Goal: Task Accomplishment & Management: Use online tool/utility

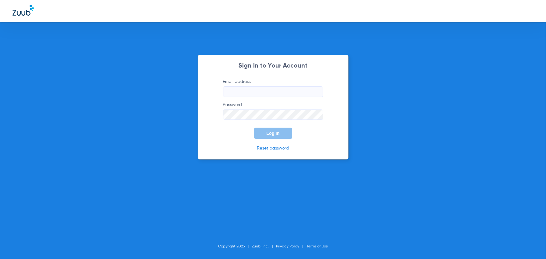
type input "[EMAIL_ADDRESS][DOMAIN_NAME]"
click at [268, 97] on form "Email address [EMAIL_ADDRESS][DOMAIN_NAME] Password Log In" at bounding box center [273, 109] width 119 height 61
click at [266, 129] on button "Log In" at bounding box center [273, 133] width 38 height 11
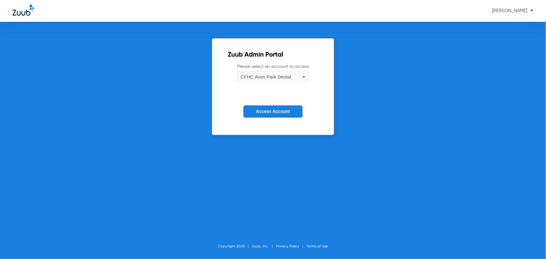
click at [263, 73] on div "CFHC Avon Park Dental" at bounding box center [272, 77] width 62 height 11
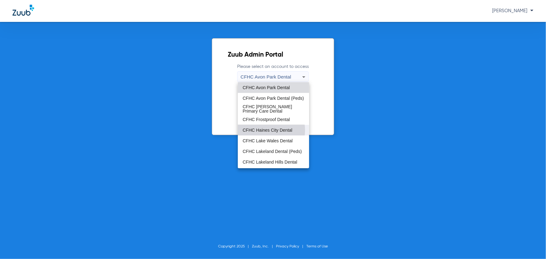
click at [266, 130] on span "CFHC Haines City Dental" at bounding box center [268, 130] width 50 height 4
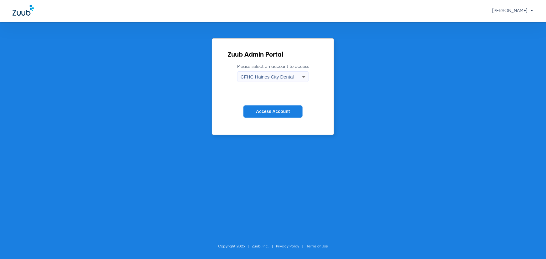
drag, startPoint x: 267, startPoint y: 107, endPoint x: 257, endPoint y: 107, distance: 9.1
click at [267, 107] on button "Access Account" at bounding box center [272, 111] width 59 height 12
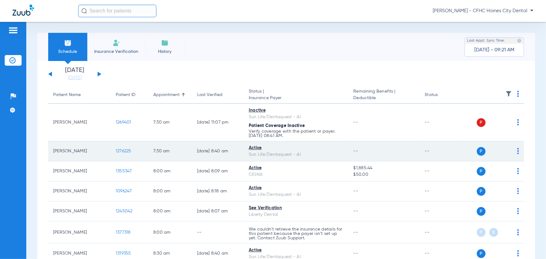
scroll to position [28, 0]
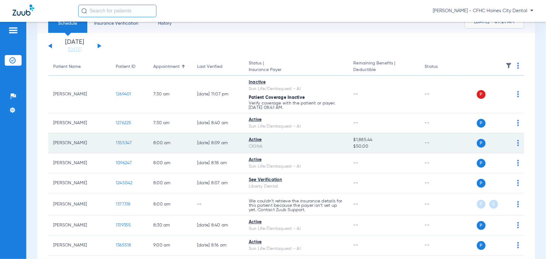
click at [124, 142] on span "1355347" at bounding box center [124, 143] width 16 height 4
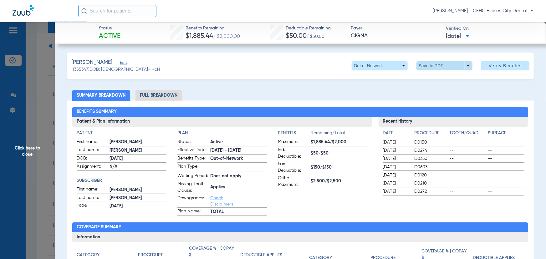
click at [438, 65] on span at bounding box center [444, 65] width 15 height 15
click at [441, 77] on span "Save to PDF" at bounding box center [442, 78] width 25 height 4
